Goal: Task Accomplishment & Management: Use online tool/utility

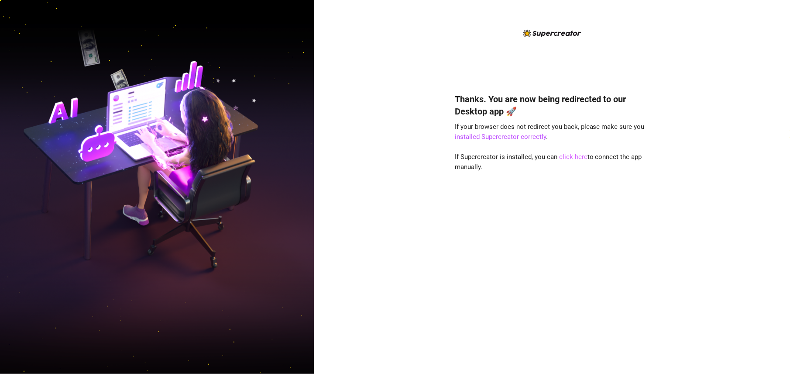
click at [570, 158] on link "click here" at bounding box center [573, 157] width 28 height 8
click at [570, 151] on div "Thanks. You are now being redirected to our Desktop app 🚀 If your browser does …" at bounding box center [552, 220] width 195 height 278
click at [566, 160] on link "click here" at bounding box center [573, 157] width 28 height 8
click at [569, 154] on link "click here" at bounding box center [573, 157] width 28 height 8
click at [455, 113] on h4 "Thanks. You are now being redirected to our Desktop app 🚀" at bounding box center [552, 105] width 195 height 24
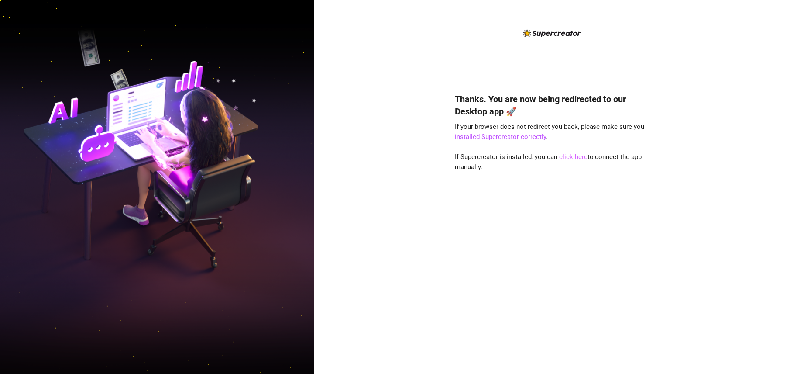
click at [577, 156] on link "click here" at bounding box center [573, 157] width 28 height 8
click at [575, 155] on link "click here" at bounding box center [573, 157] width 28 height 8
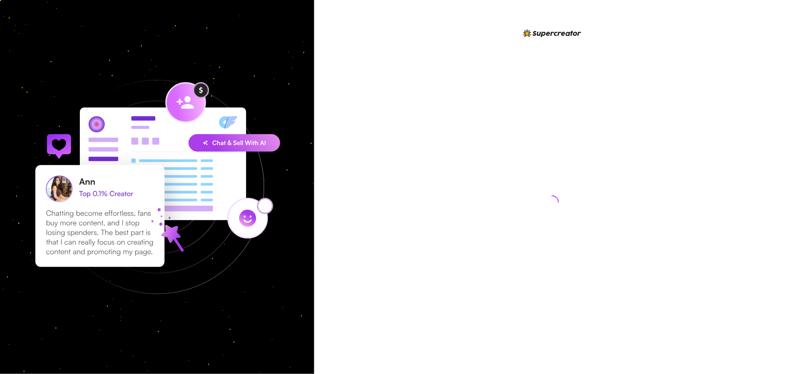
click at [343, 59] on div at bounding box center [552, 187] width 476 height 374
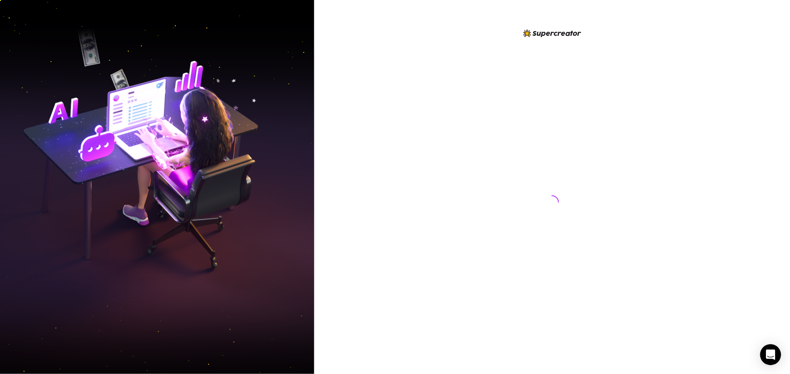
drag, startPoint x: 526, startPoint y: 166, endPoint x: 542, endPoint y: 188, distance: 26.5
click at [526, 166] on div at bounding box center [552, 194] width 195 height 332
click at [464, 116] on div at bounding box center [552, 194] width 195 height 332
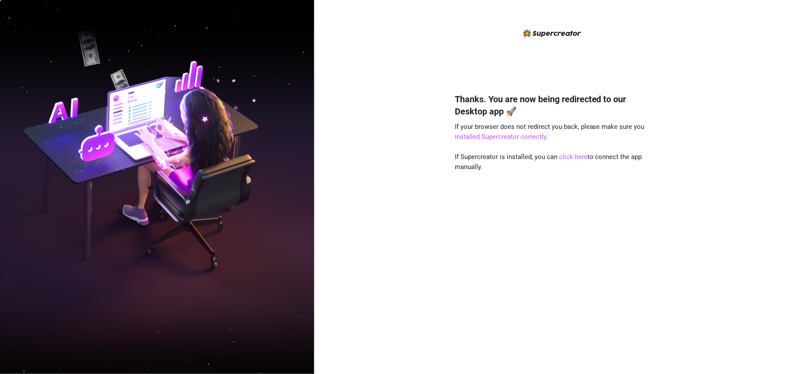
click at [515, 261] on div "Thanks. You are now being redirected to our Desktop app 🚀 If your browser does …" at bounding box center [552, 220] width 195 height 278
click at [573, 156] on link "click here" at bounding box center [573, 157] width 28 height 8
click at [512, 133] on link "installed Supercreator correctly" at bounding box center [500, 137] width 91 height 8
click at [563, 156] on link "click here" at bounding box center [573, 157] width 28 height 8
click at [378, 77] on div "Thanks. You are now being redirected to our Desktop app 🚀 If your browser does …" at bounding box center [552, 187] width 476 height 374
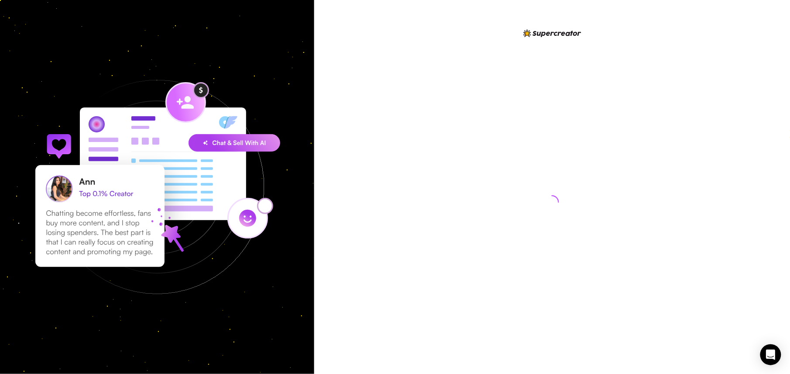
click at [509, 81] on div at bounding box center [552, 194] width 195 height 332
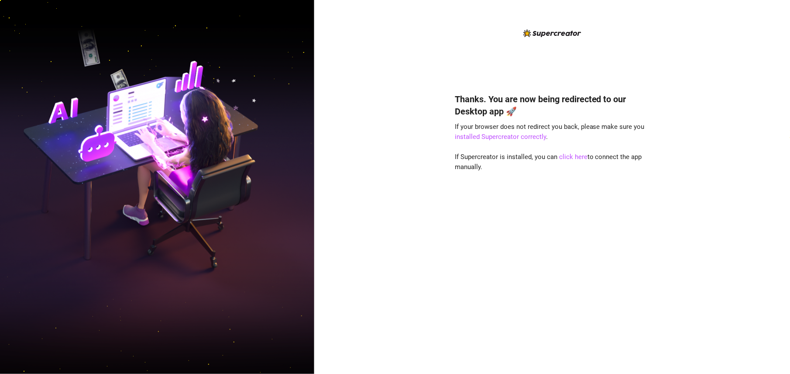
click at [554, 373] on html "Thanks. You are now being redirected to our Desktop app 🚀 If your browser does …" at bounding box center [395, 187] width 790 height 374
click at [490, 259] on div "Thanks. You are now being redirected to our Desktop app 🚀 If your browser does …" at bounding box center [552, 220] width 195 height 278
click at [575, 159] on link "click here" at bounding box center [573, 157] width 28 height 8
